Goal: Task Accomplishment & Management: Use online tool/utility

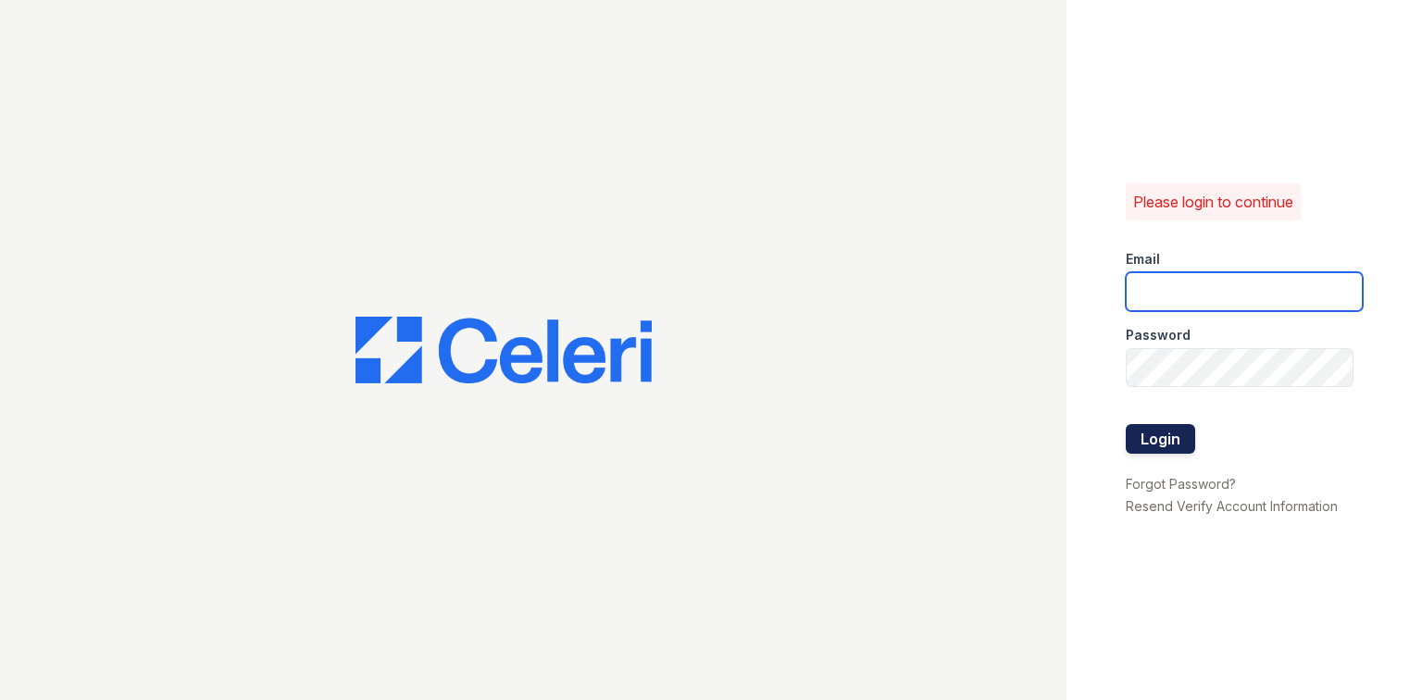
type input "magnoliafallsamgr@greystar.com"
click at [1170, 429] on button "Login" at bounding box center [1159, 439] width 69 height 30
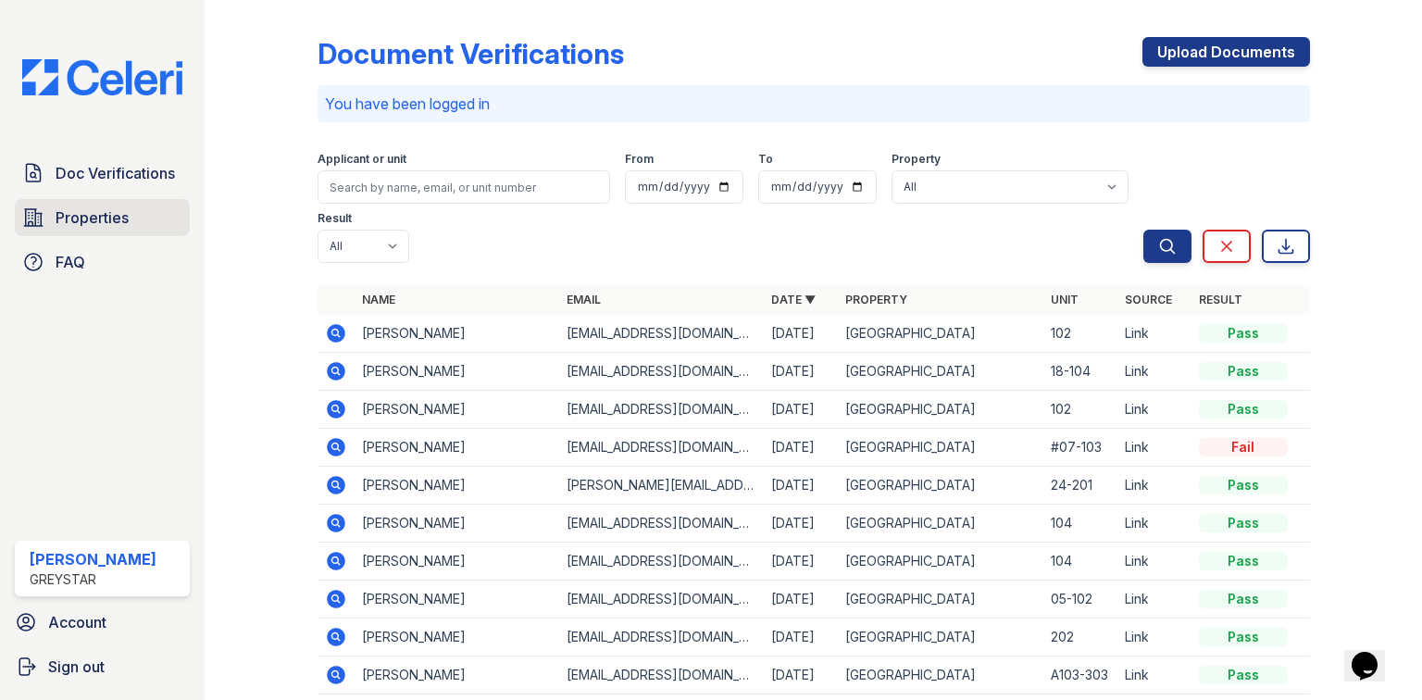
click at [64, 216] on span "Properties" at bounding box center [92, 217] width 73 height 22
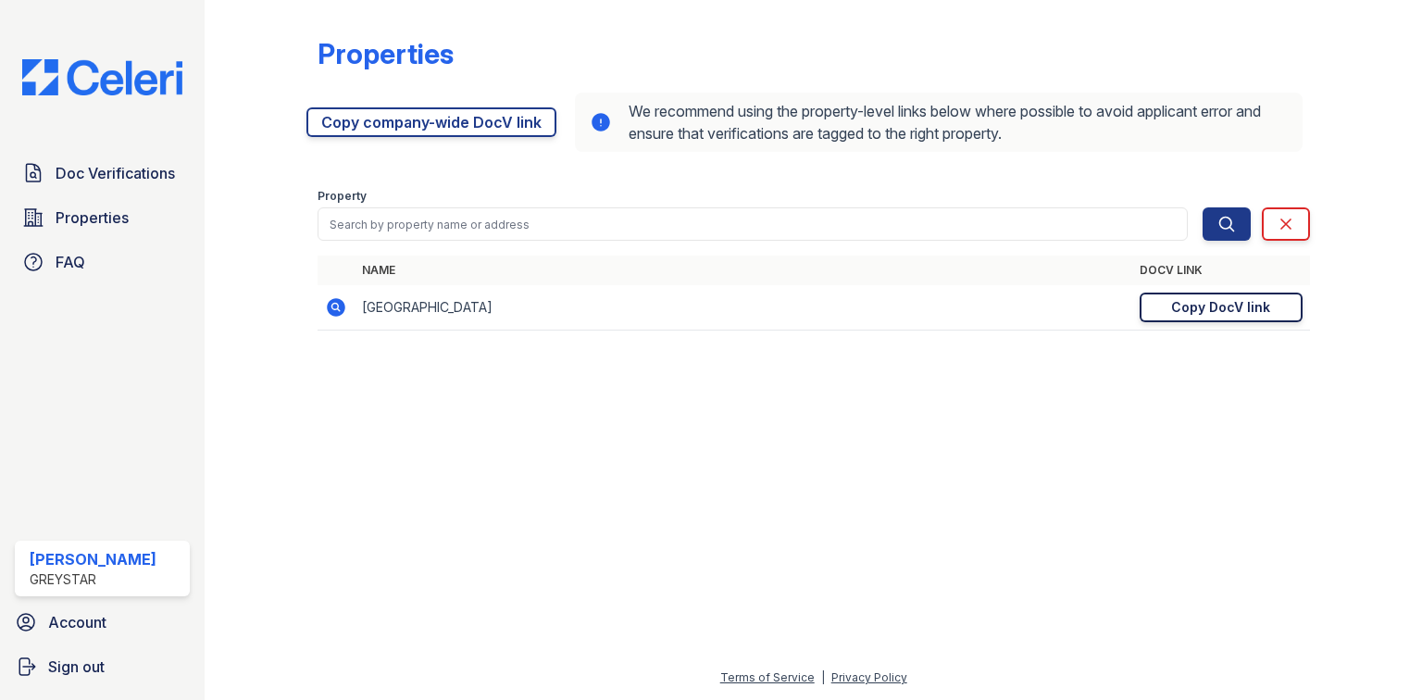
click at [1212, 315] on div "Copy DocV link" at bounding box center [1220, 307] width 99 height 19
click at [331, 307] on icon at bounding box center [336, 307] width 22 height 22
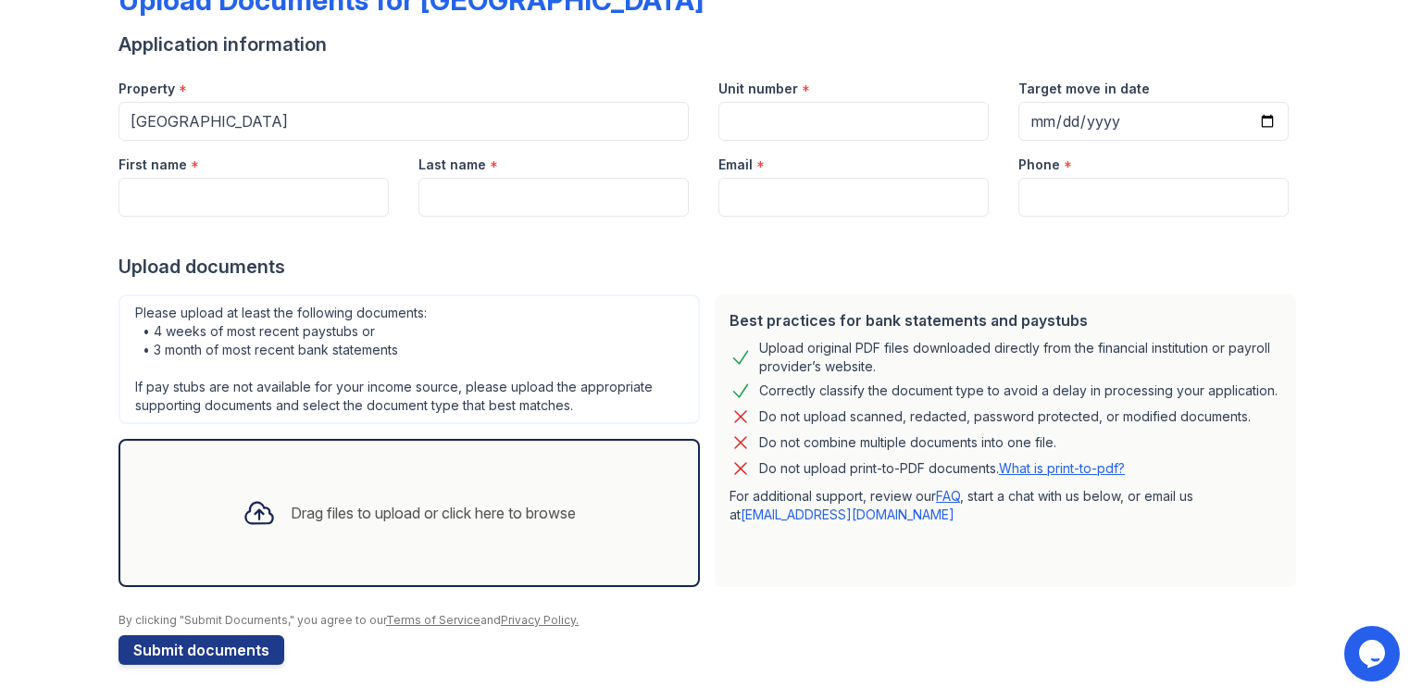
click at [348, 505] on div "Drag files to upload or click here to browse" at bounding box center [433, 513] width 285 height 22
